Goal: Navigation & Orientation: Find specific page/section

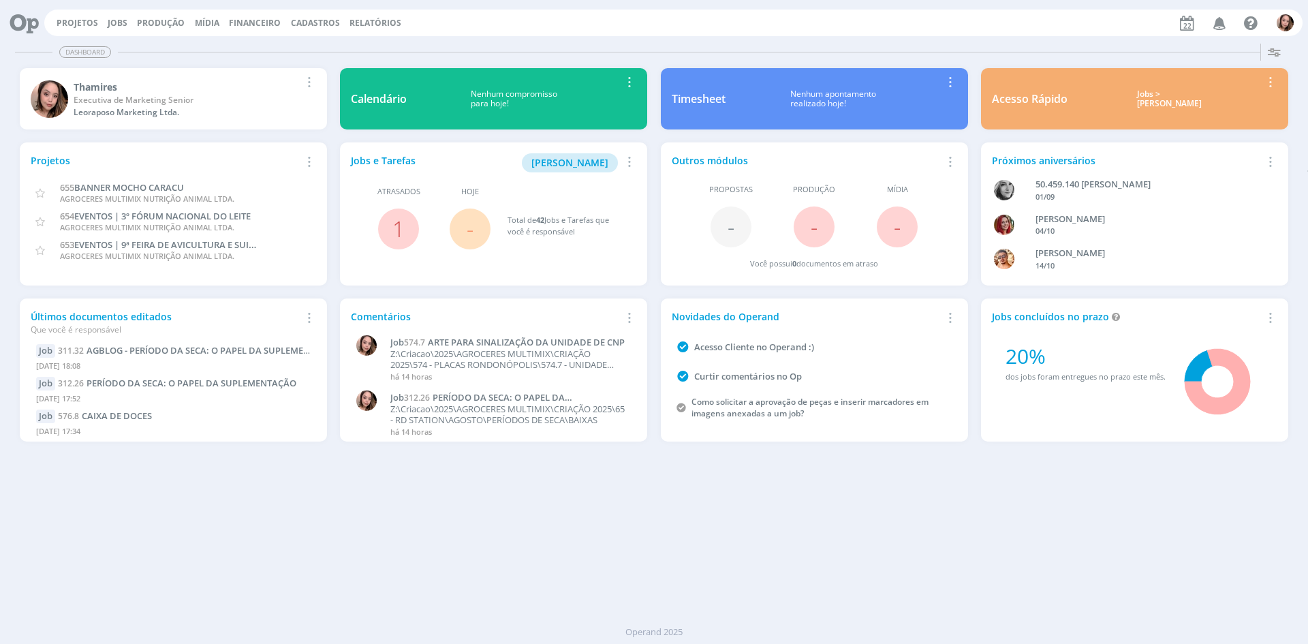
click at [628, 502] on div "Dashboard Salvar Selecione abaixo os cards desejados: Meus Meu Perfil [GEOGRAPH…" at bounding box center [654, 340] width 1308 height 605
drag, startPoint x: 82, startPoint y: 20, endPoint x: 147, endPoint y: 29, distance: 66.0
click at [82, 20] on link "Projetos" at bounding box center [78, 23] width 42 height 12
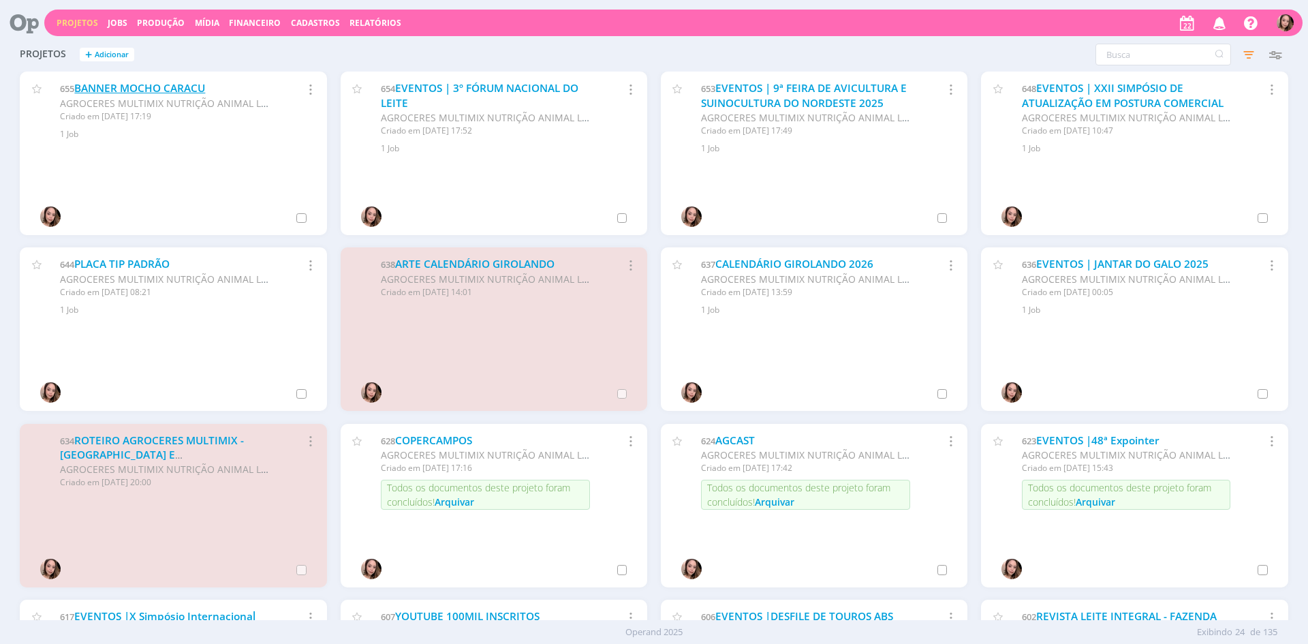
click at [148, 89] on link "BANNER MOCHO CARACU" at bounding box center [139, 88] width 131 height 14
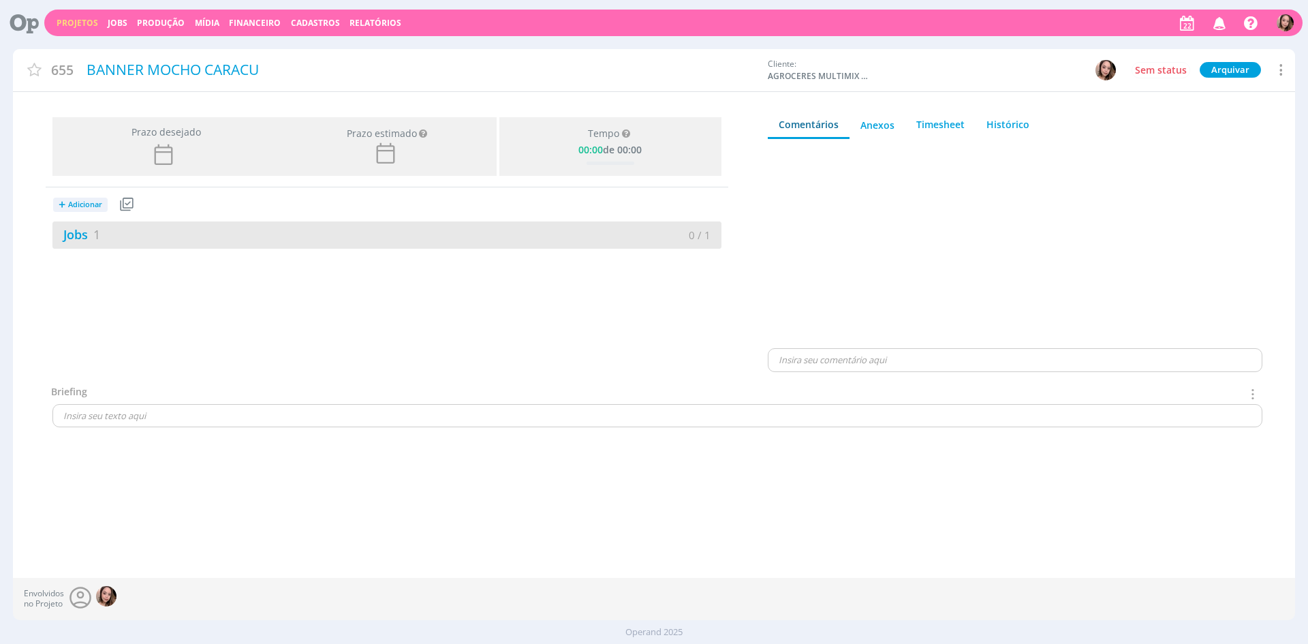
click at [277, 225] on div "Jobs 1" at bounding box center [219, 234] width 334 height 18
